Goal: Understand process/instructions: Learn how to perform a task or action

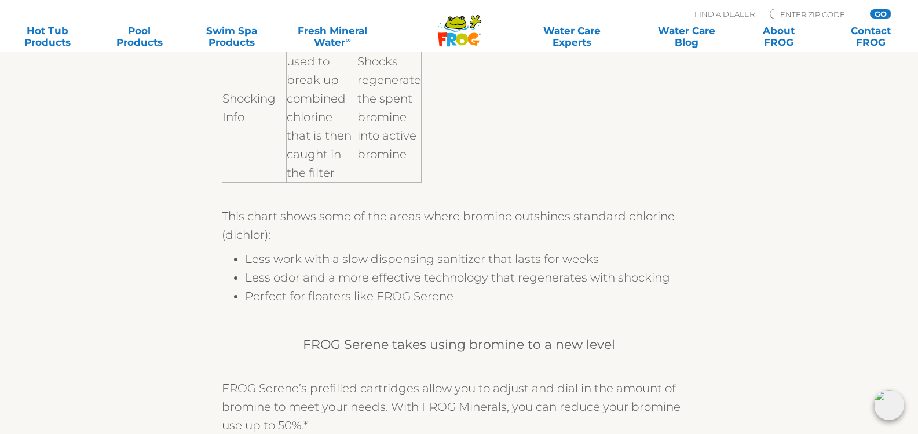
scroll to position [1159, 0]
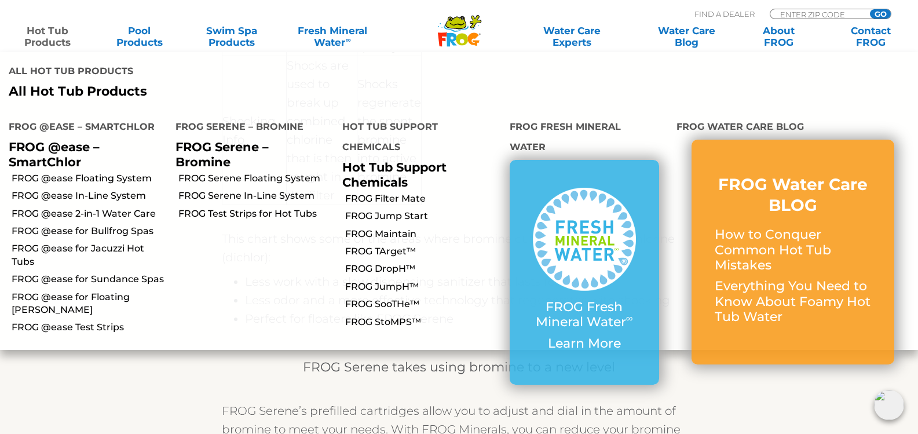
click at [35, 42] on link "Hot Tub Products" at bounding box center [48, 36] width 72 height 23
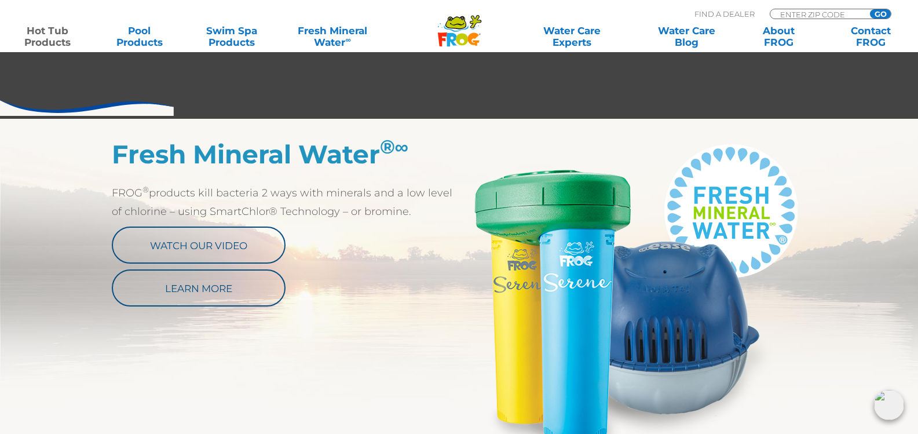
scroll to position [521, 0]
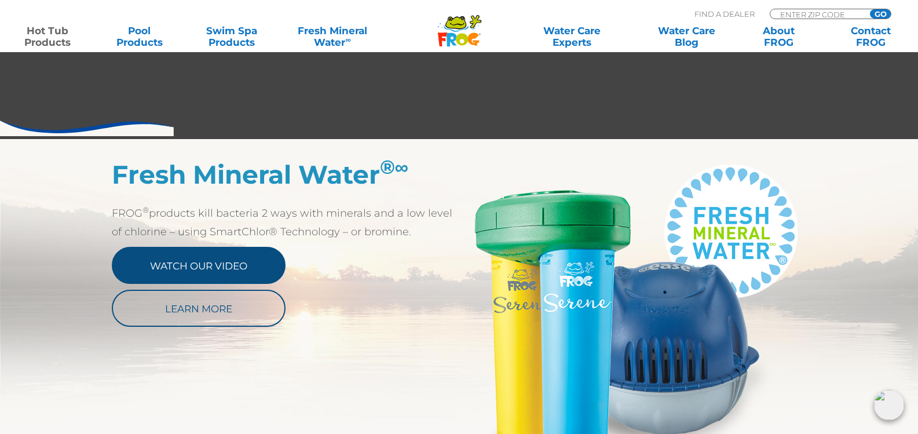
click at [231, 273] on link "Watch Our Video" at bounding box center [199, 265] width 174 height 37
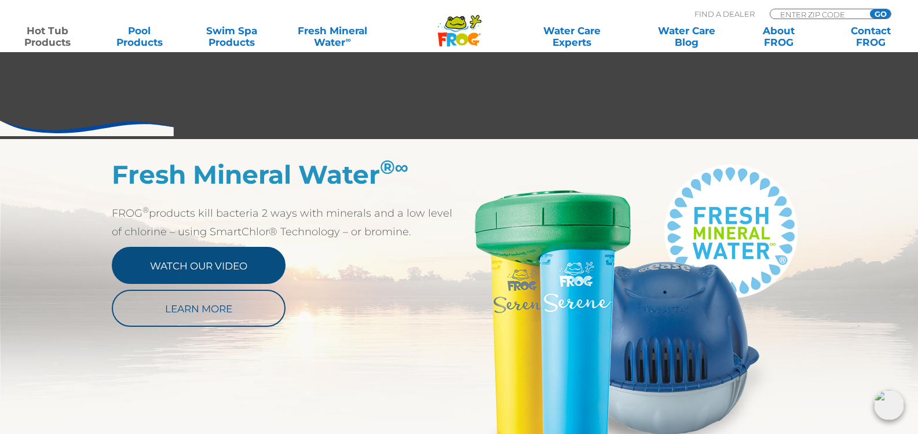
click at [210, 268] on link "Watch Our Video" at bounding box center [199, 265] width 174 height 37
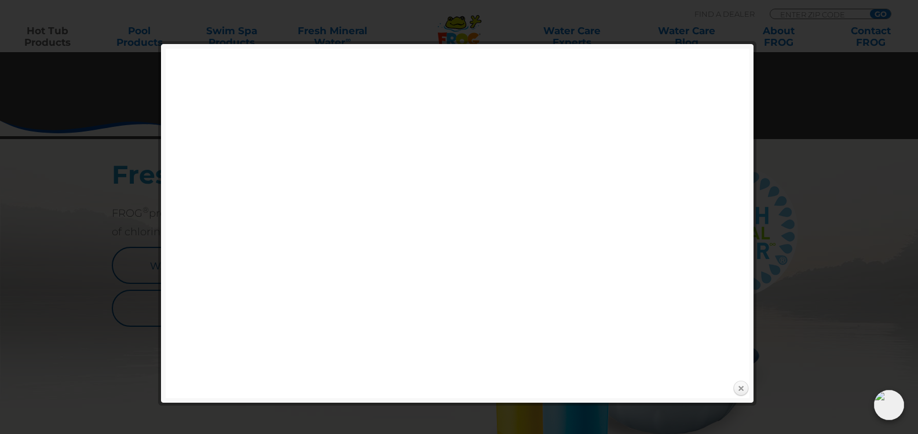
click at [739, 390] on link "Close" at bounding box center [740, 388] width 17 height 17
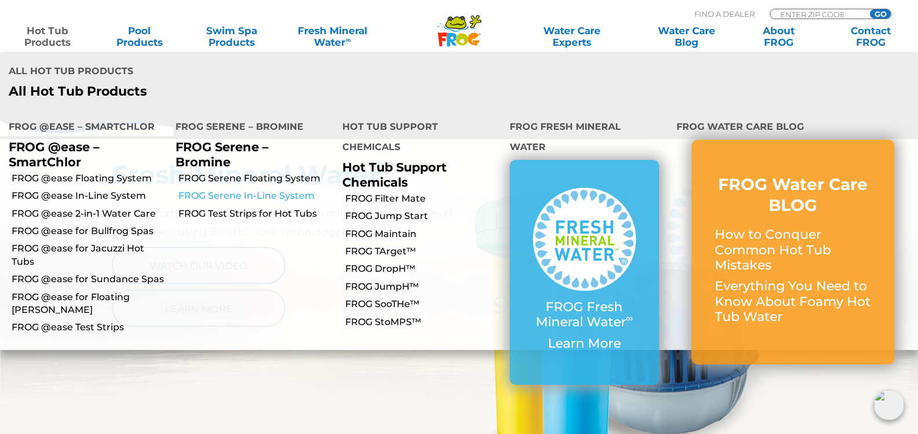
click at [241, 189] on link "FROG Serene In-Line System" at bounding box center [255, 195] width 155 height 13
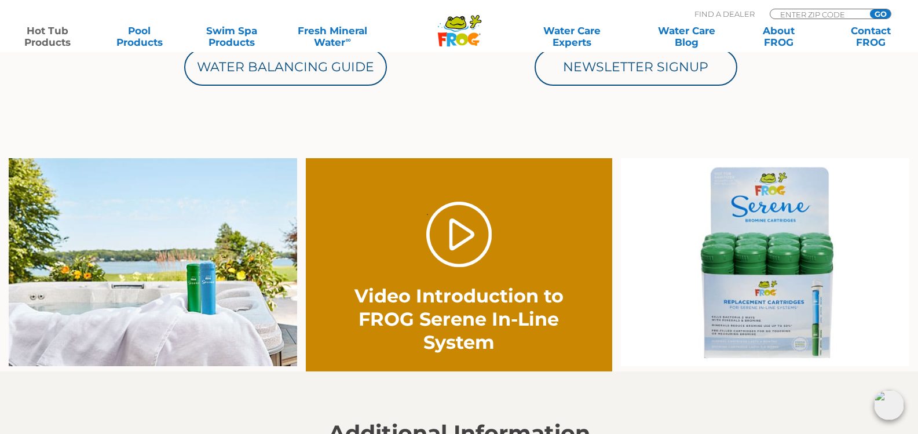
scroll to position [811, 0]
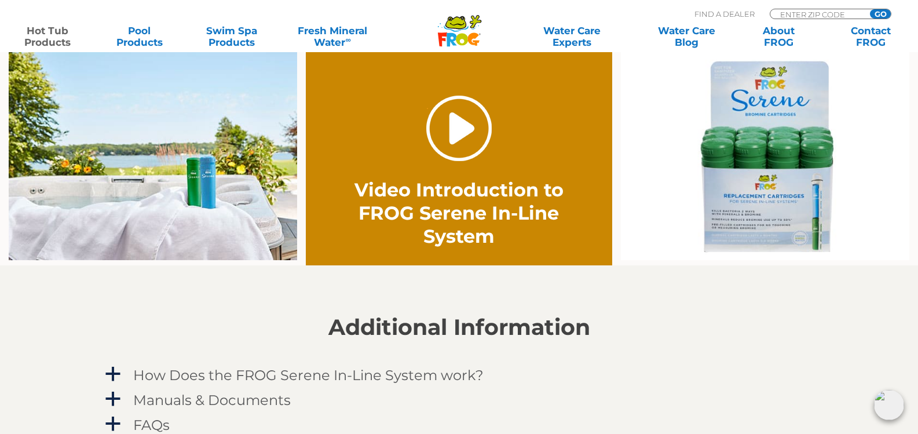
click at [458, 135] on link "." at bounding box center [458, 128] width 65 height 65
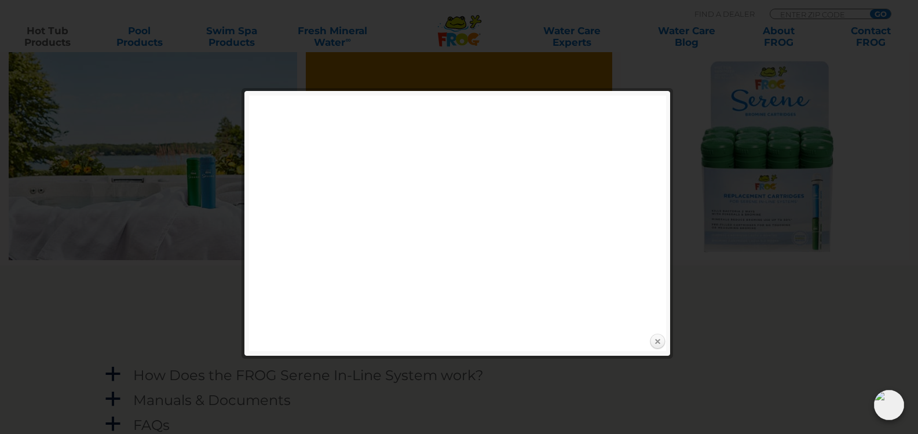
click at [658, 343] on link "Close" at bounding box center [657, 341] width 17 height 17
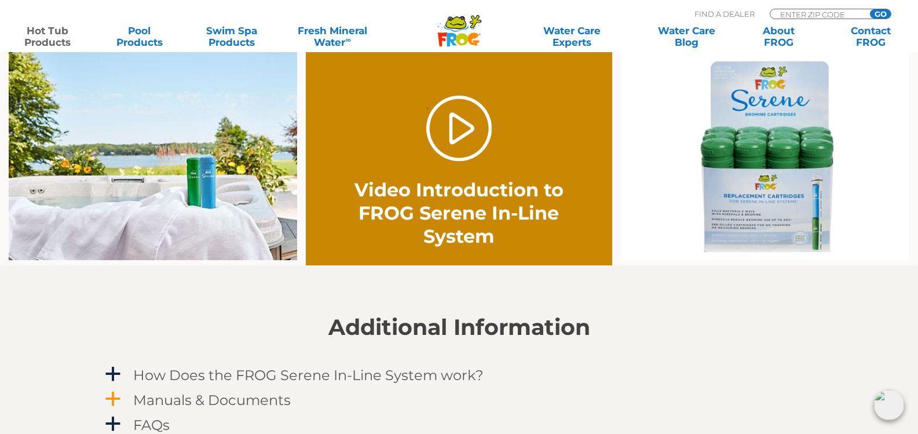
click at [109, 400] on span "a" at bounding box center [112, 398] width 17 height 17
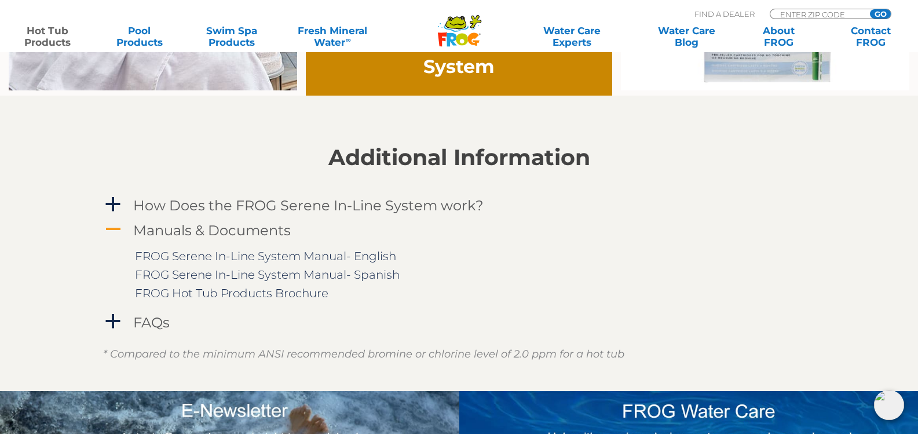
scroll to position [985, 0]
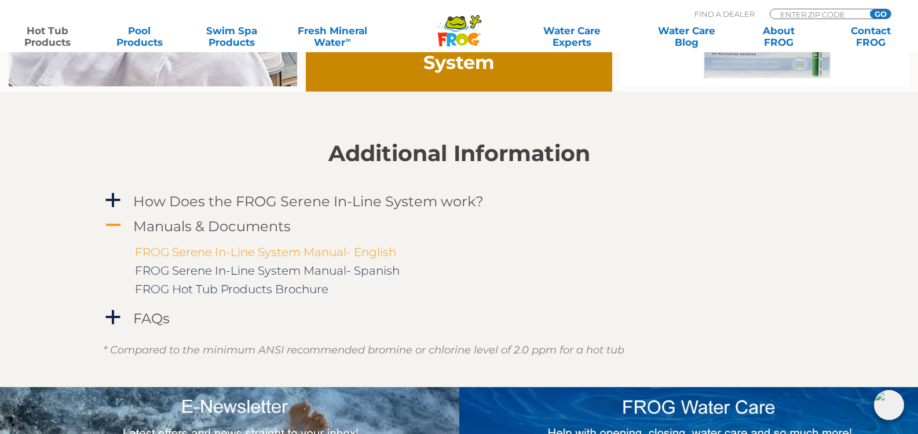
click at [194, 251] on link "FROG Serene In-Line System Manual- English" at bounding box center [265, 252] width 261 height 14
